Goal: Find specific page/section: Find specific page/section

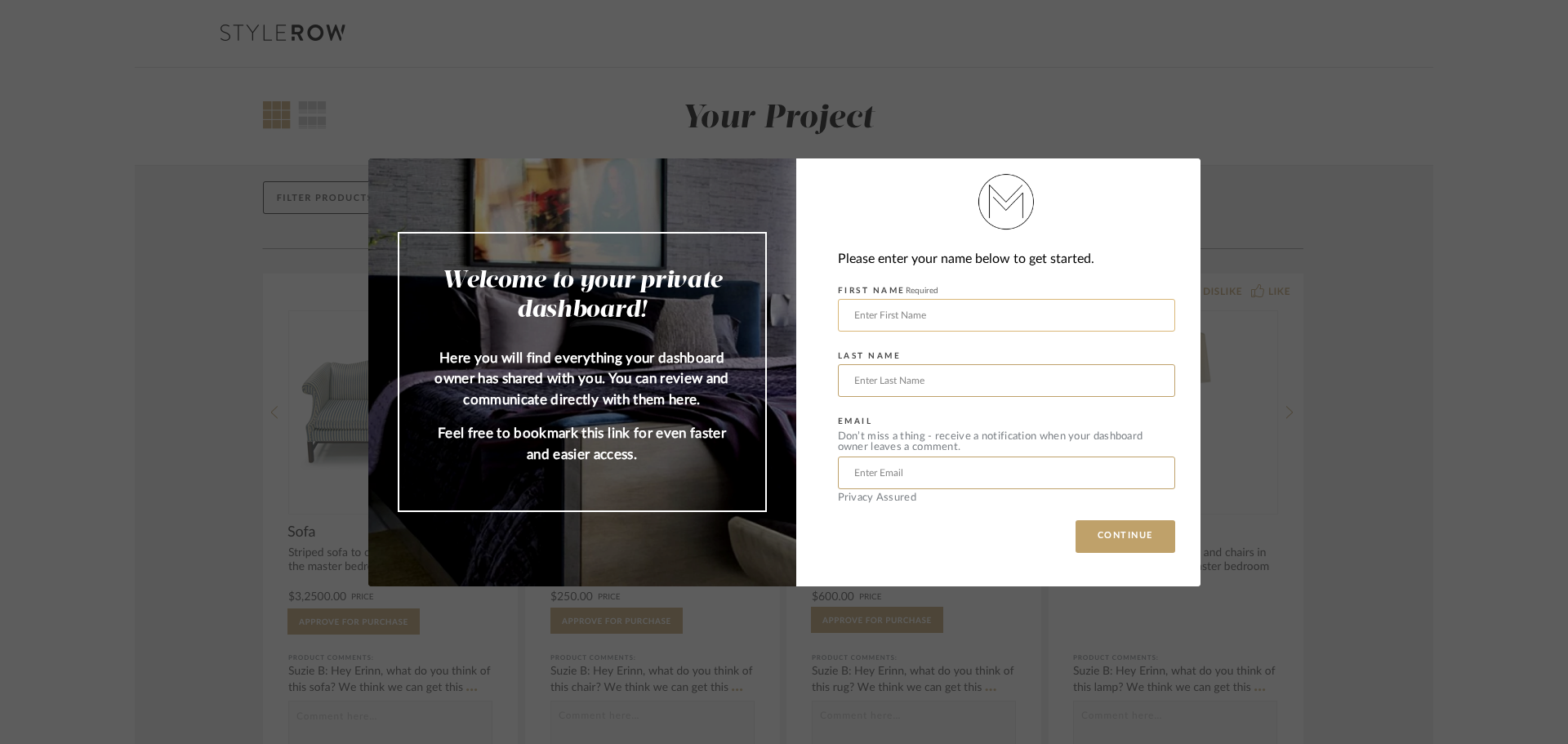
click at [894, 318] on input "text" at bounding box center [1006, 315] width 338 height 33
type input "[PERSON_NAME]"
type input "Hall"
type input "L"
type input "[EMAIL_ADDRESS][DOMAIN_NAME]"
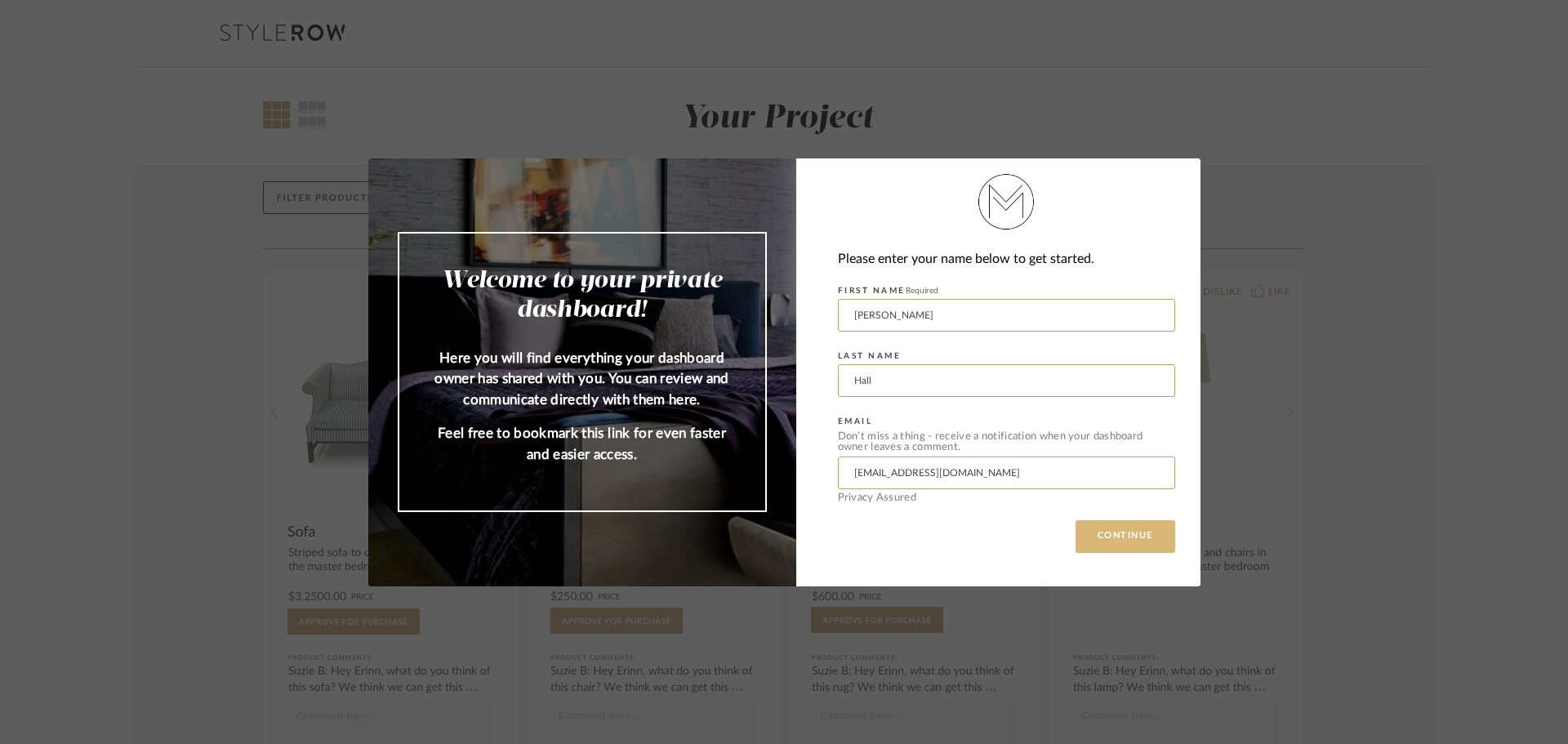
click at [1125, 545] on button "CONTINUE" at bounding box center [1125, 536] width 100 height 33
